Goal: Information Seeking & Learning: Learn about a topic

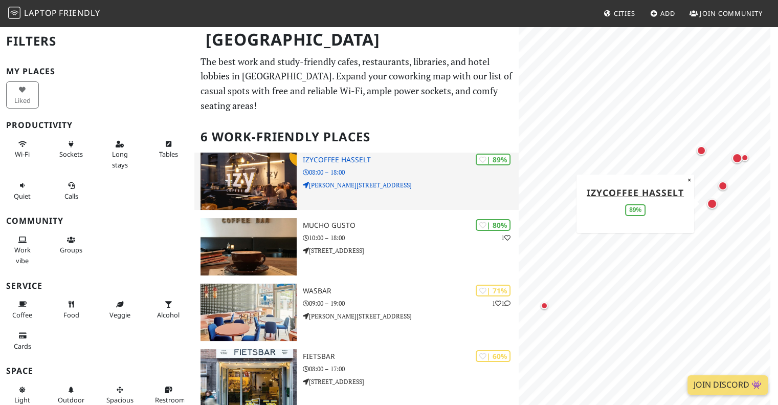
click at [390, 163] on div "| 89% IzyCoffee Hasselt 08:00 – 18:00 Koning Albertstraat 35" at bounding box center [411, 180] width 216 height 57
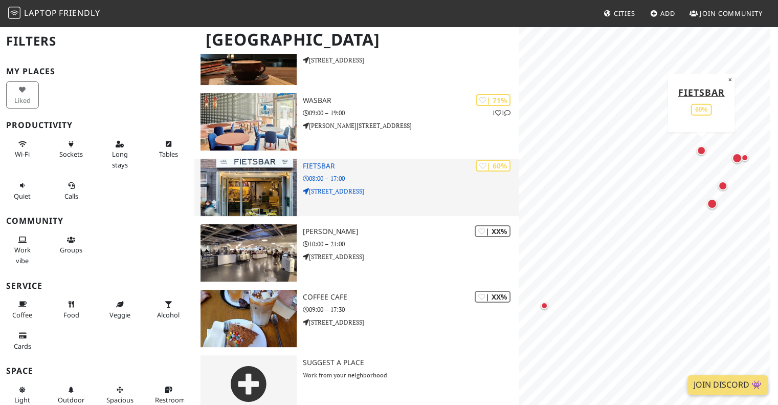
scroll to position [191, 0]
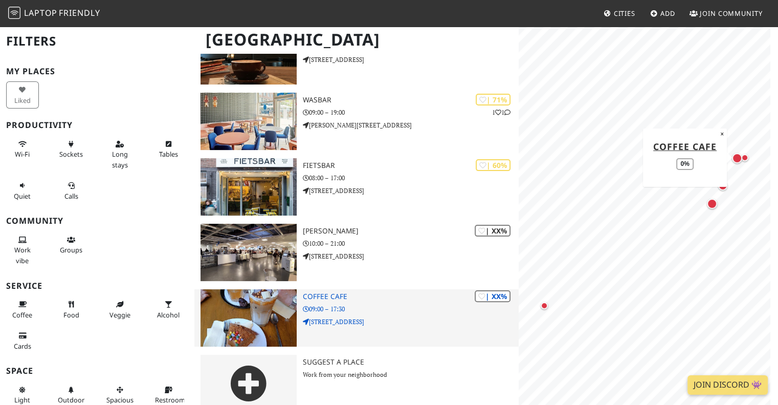
click at [354, 292] on h3 "Coffee Cafe" at bounding box center [411, 296] width 216 height 9
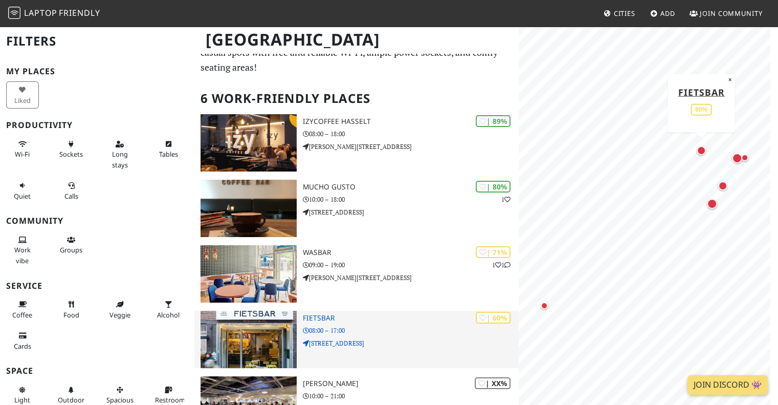
scroll to position [37, 0]
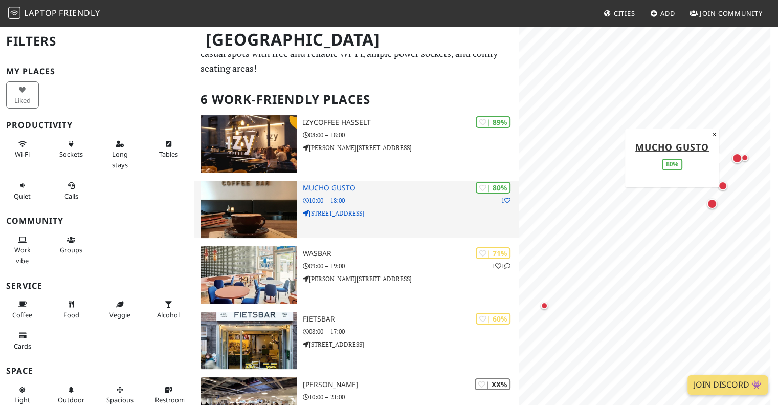
click at [387, 195] on p "10:00 – 18:00" at bounding box center [411, 200] width 216 height 10
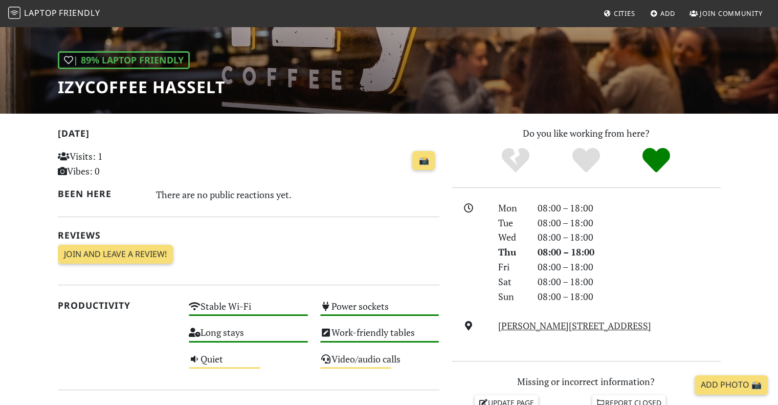
scroll to position [49, 0]
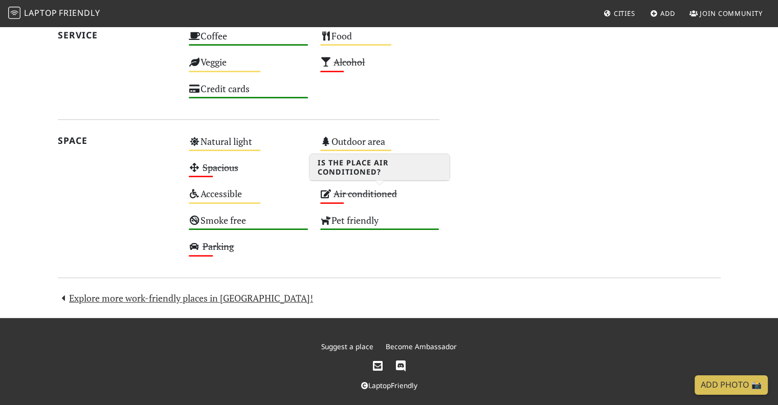
scroll to position [563, 0]
